Goal: Complete application form

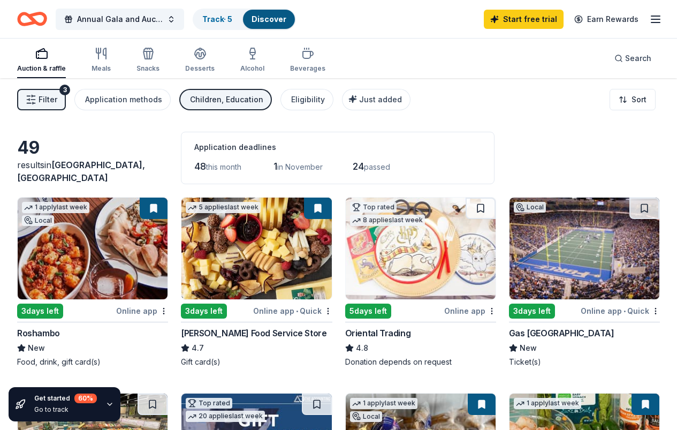
click at [57, 95] on span "Filter" at bounding box center [48, 99] width 19 height 13
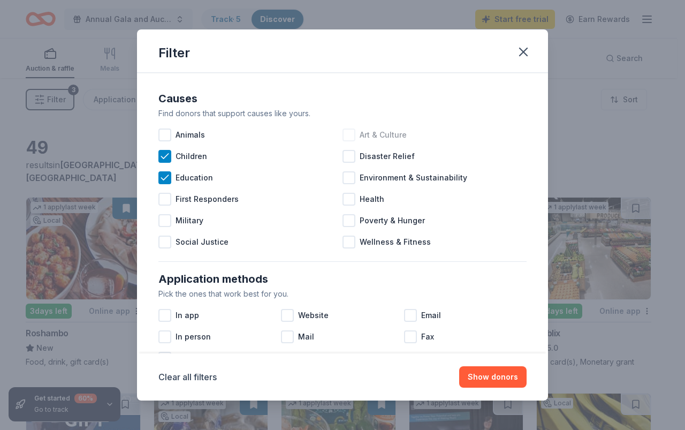
click at [349, 134] on div at bounding box center [349, 134] width 13 height 13
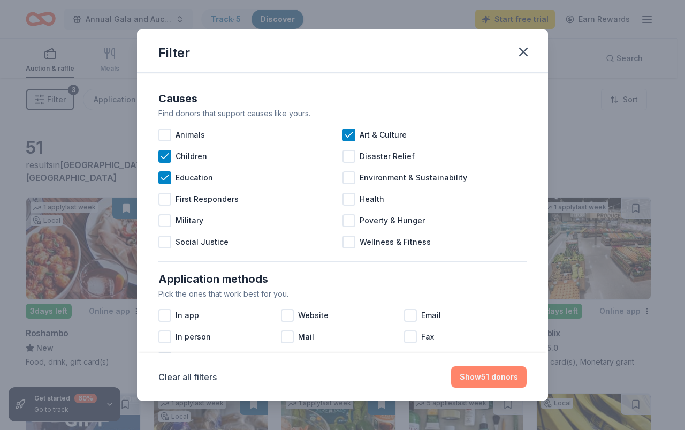
click at [475, 383] on button "Show 51 donors" at bounding box center [488, 376] width 75 height 21
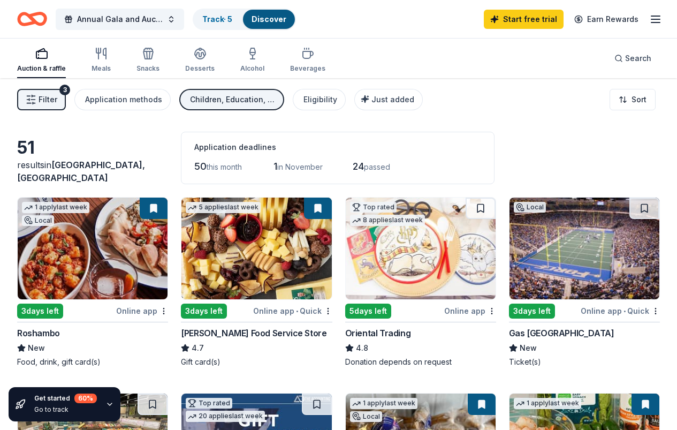
click at [55, 97] on span "Filter" at bounding box center [48, 99] width 19 height 13
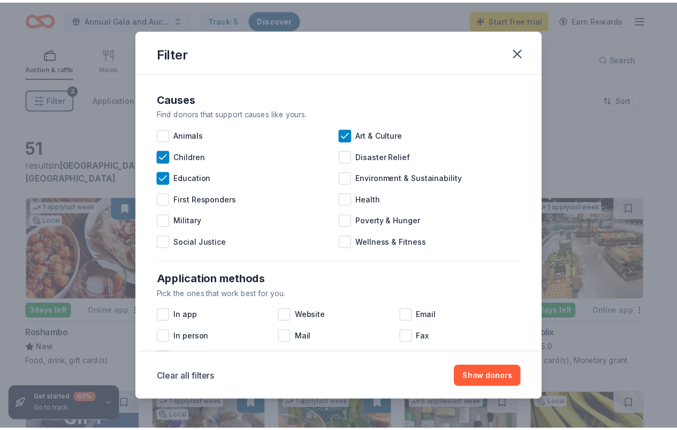
scroll to position [54, 0]
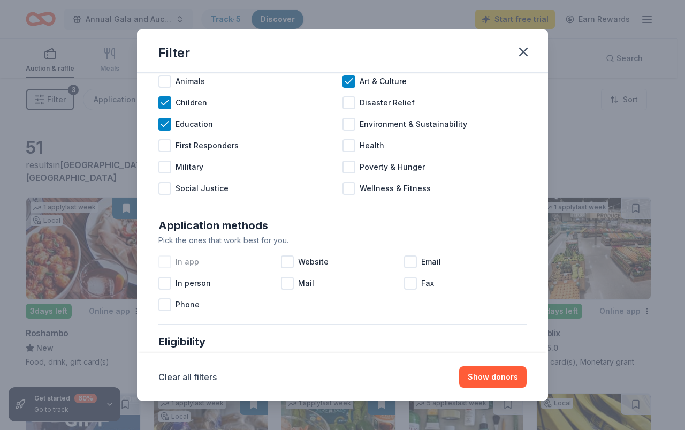
click at [160, 262] on div at bounding box center [164, 261] width 13 height 13
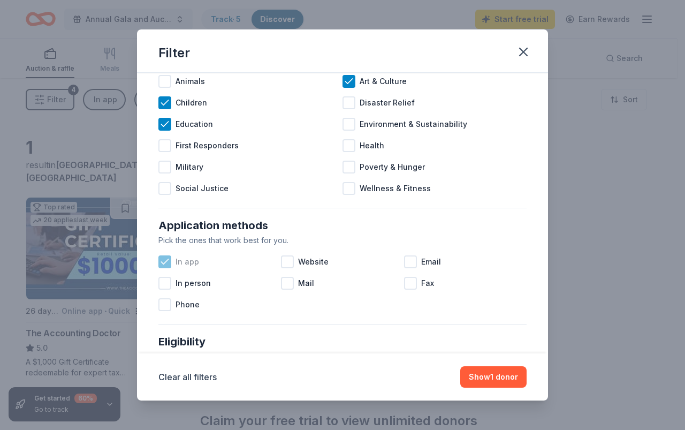
click at [166, 259] on icon at bounding box center [164, 261] width 11 height 11
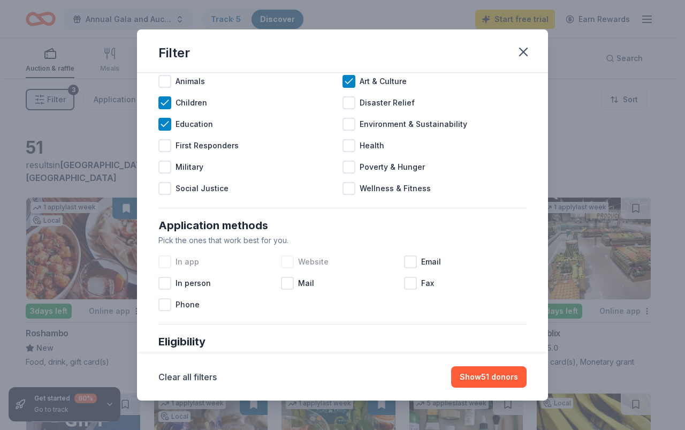
click at [286, 261] on div at bounding box center [287, 261] width 13 height 13
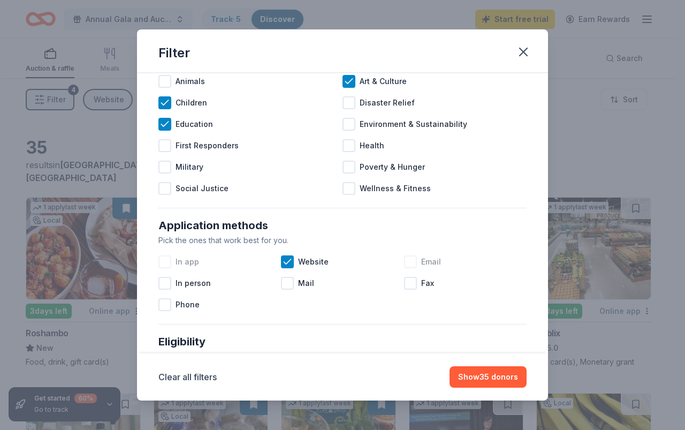
click at [404, 262] on div at bounding box center [410, 261] width 13 height 13
click at [282, 286] on div at bounding box center [287, 283] width 13 height 13
click at [478, 383] on button "Show 48 donors" at bounding box center [487, 376] width 78 height 21
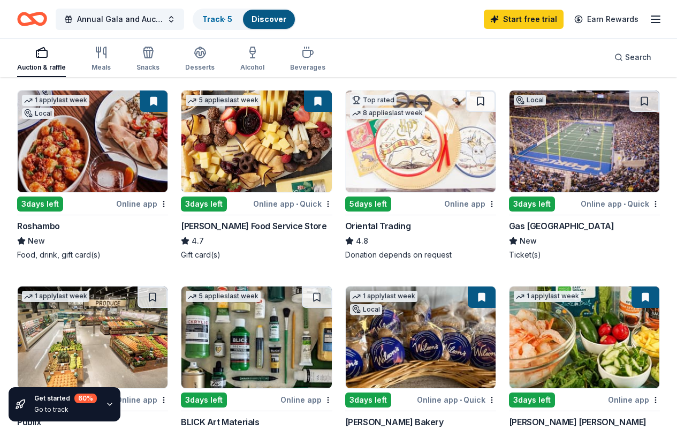
scroll to position [161, 0]
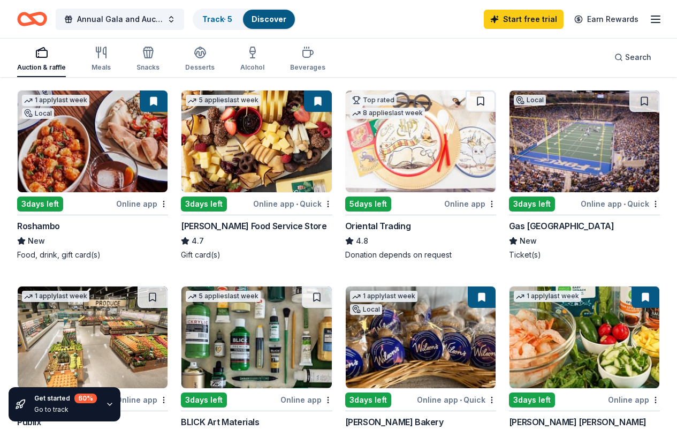
scroll to position [0, 0]
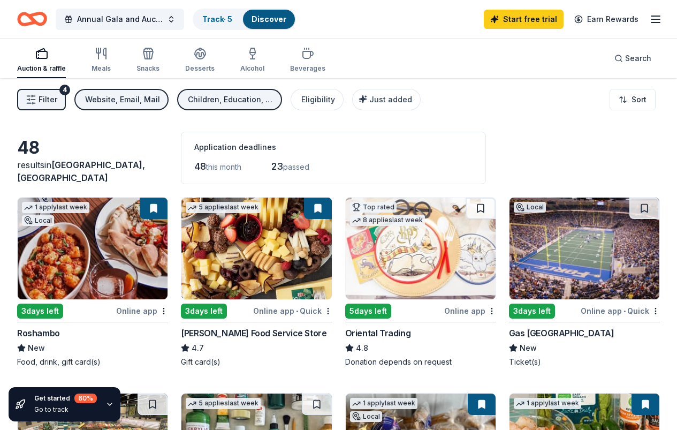
click at [40, 93] on button "Filter 4" at bounding box center [41, 99] width 49 height 21
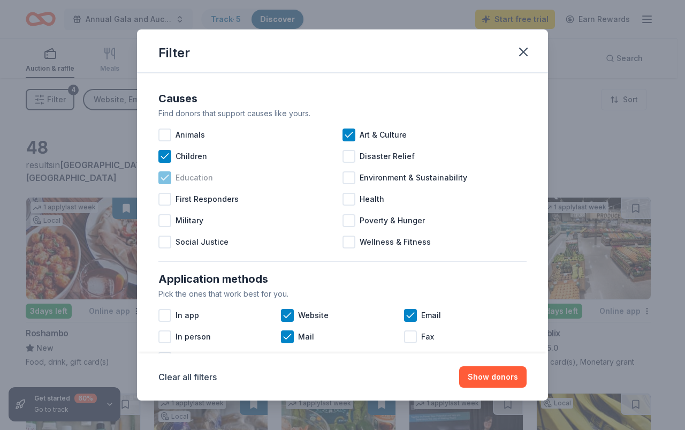
click at [166, 177] on icon at bounding box center [164, 177] width 7 height 5
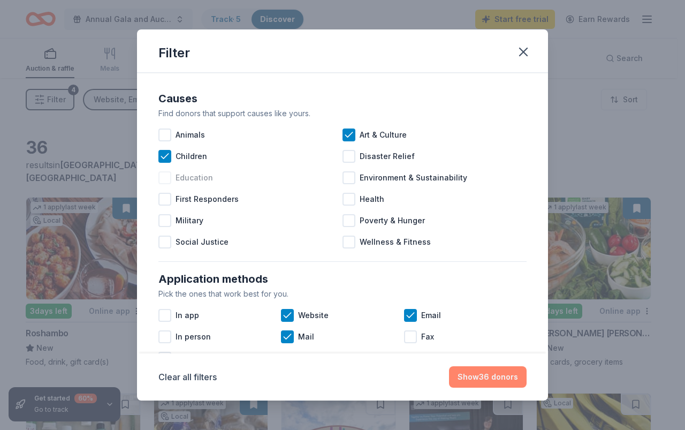
click at [505, 383] on button "Show 36 donors" at bounding box center [488, 376] width 78 height 21
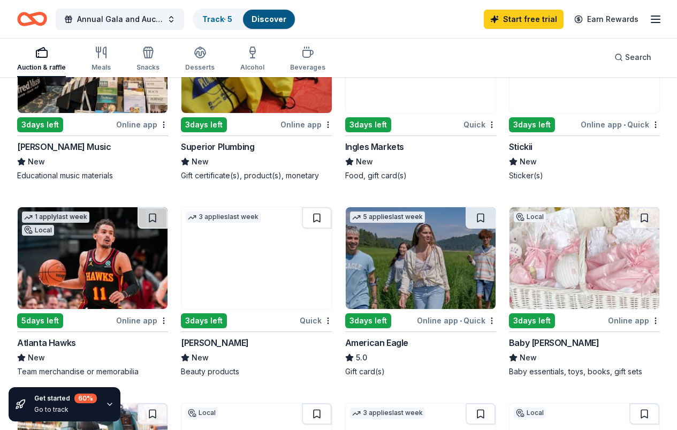
scroll to position [642, 0]
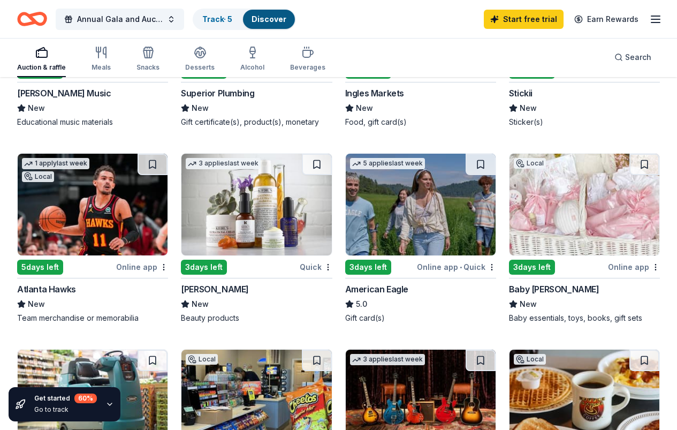
click at [456, 349] on img at bounding box center [421, 400] width 150 height 102
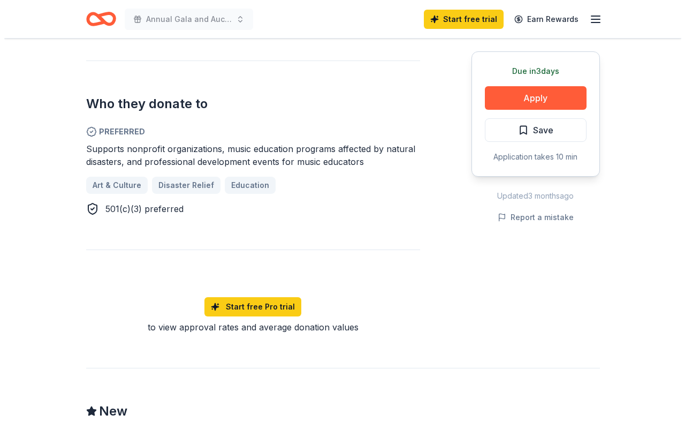
scroll to position [482, 0]
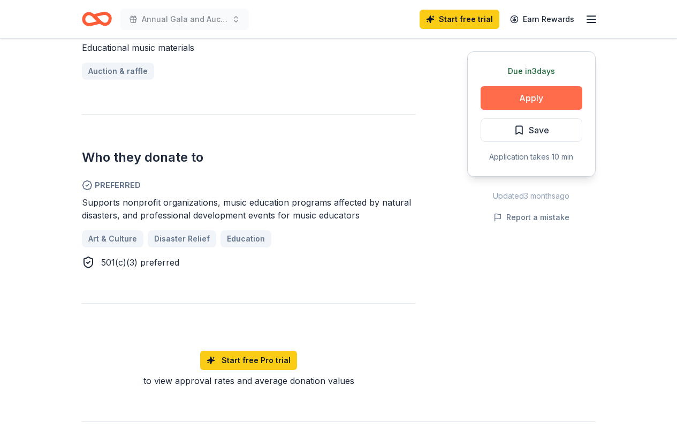
click at [527, 107] on button "Apply" at bounding box center [532, 98] width 102 height 24
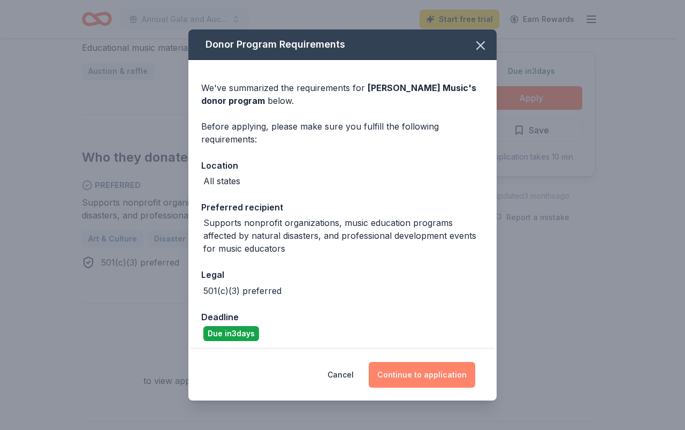
click at [419, 372] on button "Continue to application" at bounding box center [422, 375] width 107 height 26
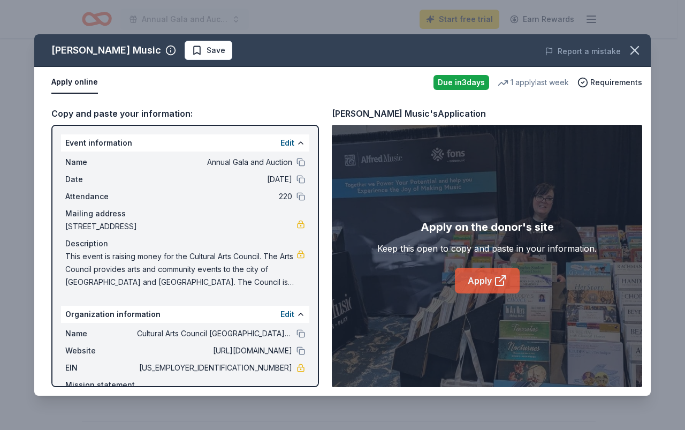
click at [509, 279] on link "Apply" at bounding box center [487, 281] width 65 height 26
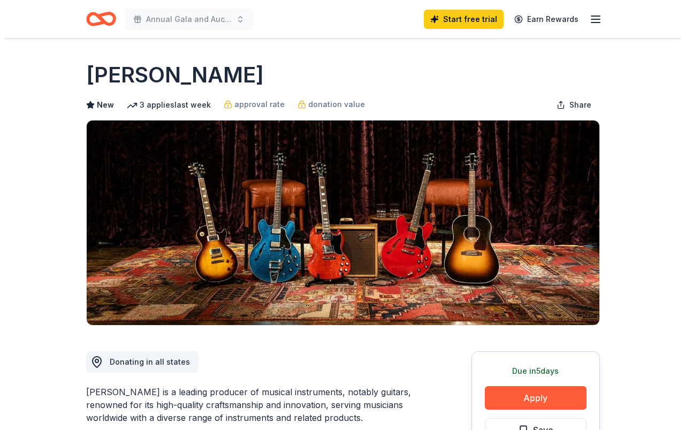
scroll to position [107, 0]
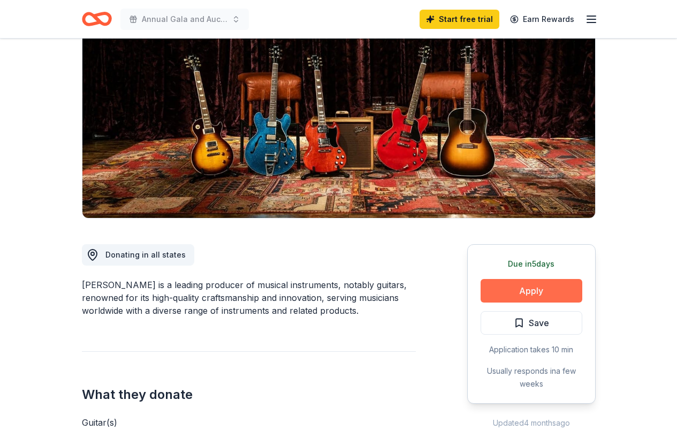
click at [546, 299] on button "Apply" at bounding box center [532, 291] width 102 height 24
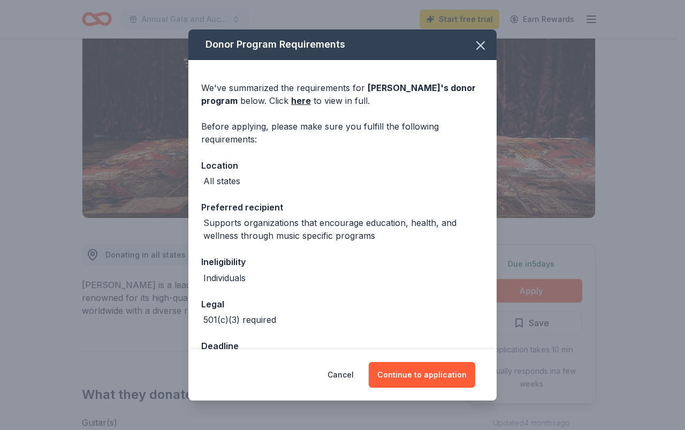
scroll to position [34, 0]
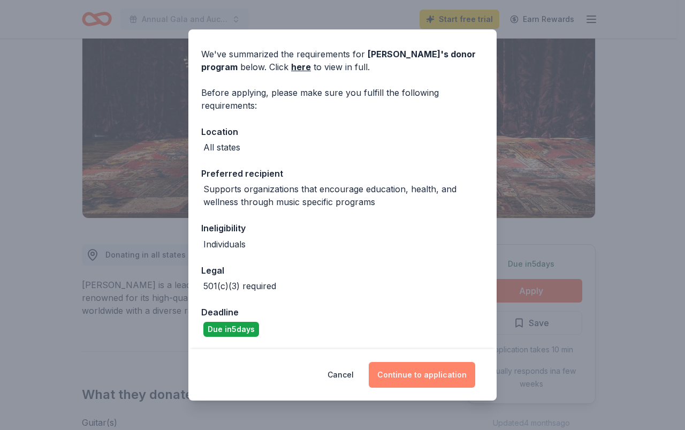
click at [443, 376] on button "Continue to application" at bounding box center [422, 375] width 107 height 26
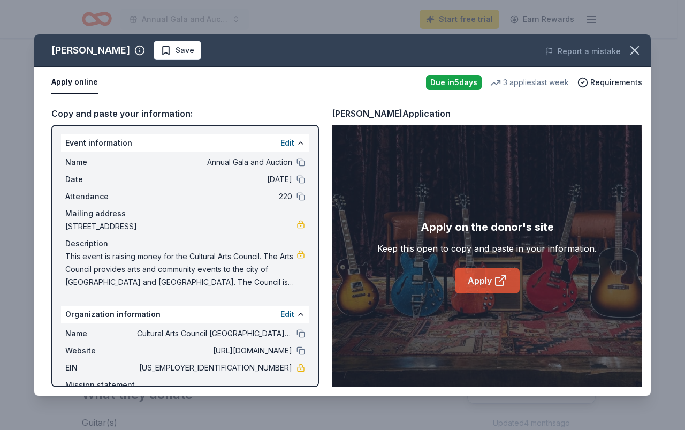
click at [504, 292] on link "Apply" at bounding box center [487, 281] width 65 height 26
